Goal: Find contact information: Find contact information

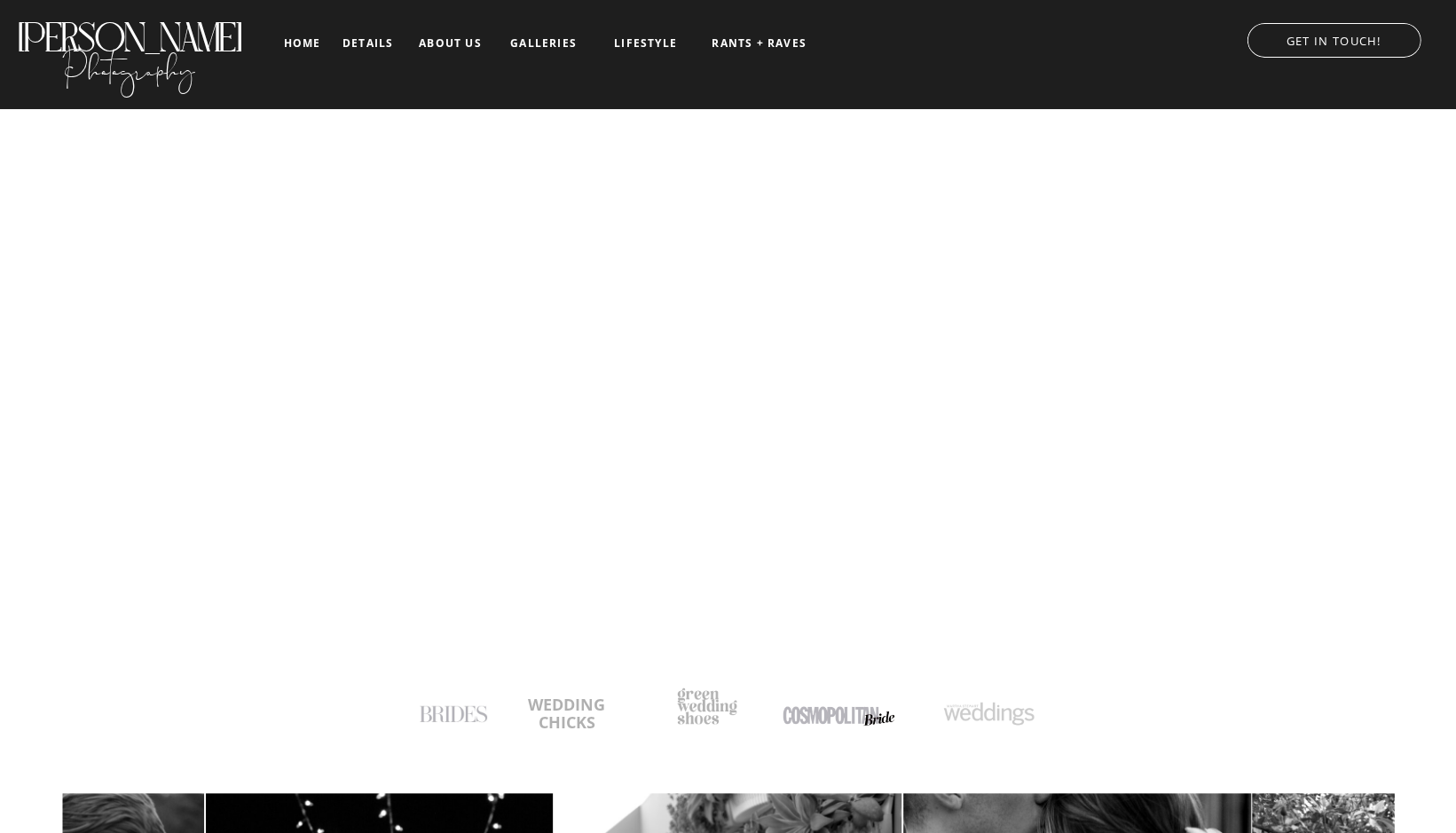
click at [1323, 47] on p "GET IN TOUCH!" at bounding box center [1333, 39] width 209 height 18
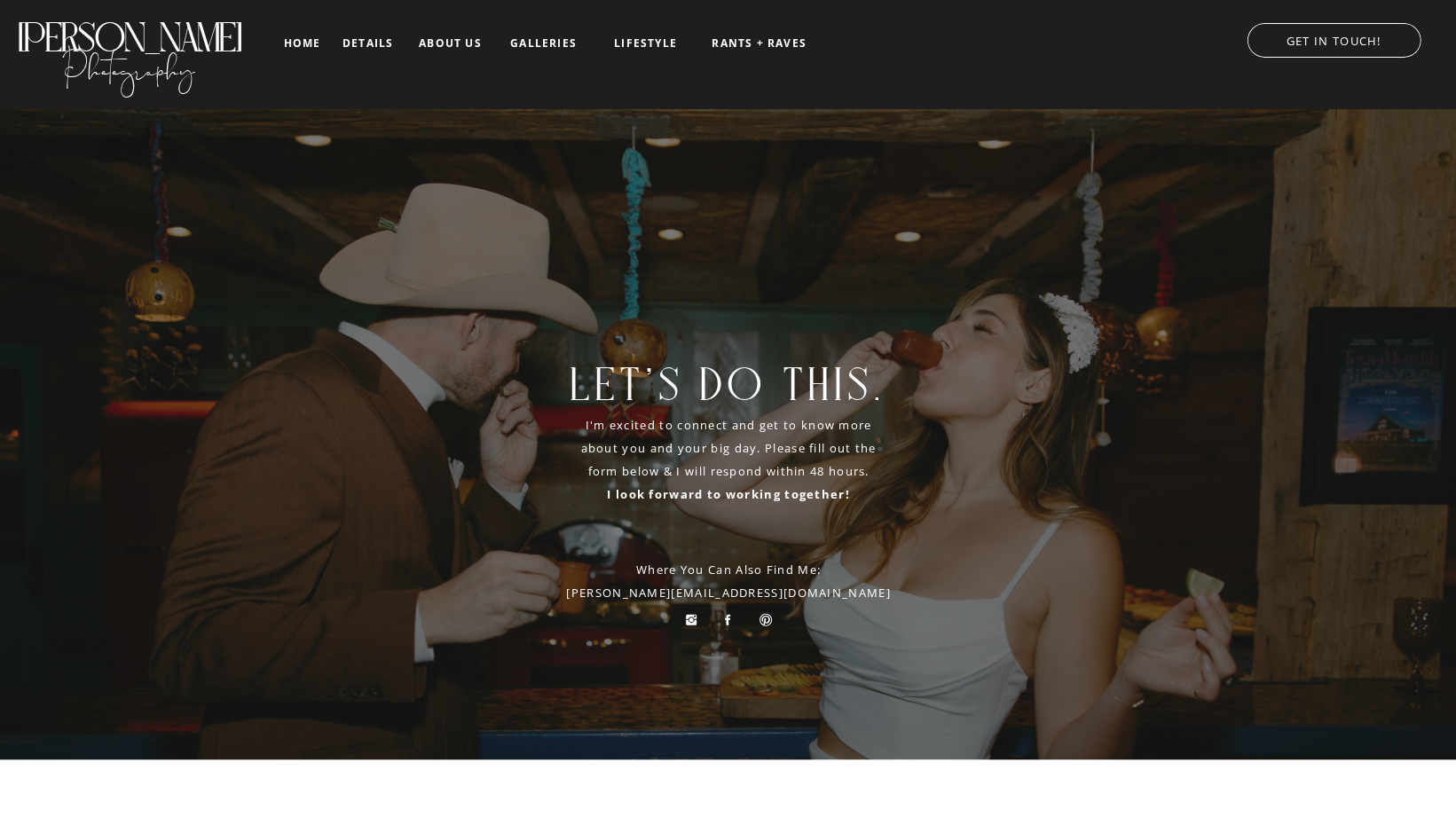
click at [837, 593] on p "Where you can also find me: jessie@jessieschultzphotography.com" at bounding box center [728, 581] width 332 height 47
drag, startPoint x: 837, startPoint y: 593, endPoint x: 610, endPoint y: 590, distance: 227.0
click at [610, 590] on p "Where you can also find me: jessie@jessieschultzphotography.com" at bounding box center [728, 581] width 332 height 47
copy p "jessie@jessieschultzphotography.com"
